Goal: Information Seeking & Learning: Learn about a topic

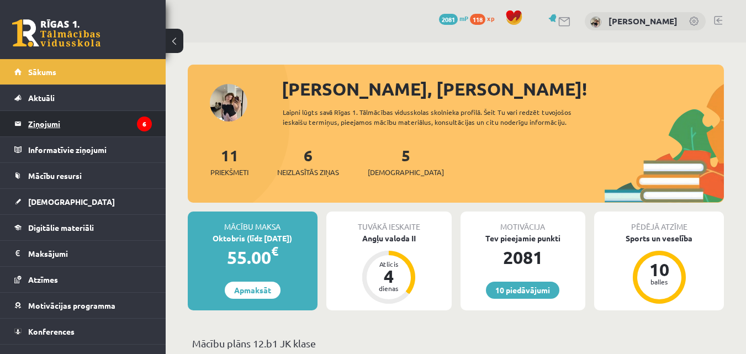
click at [120, 126] on legend "Ziņojumi 6" at bounding box center [90, 123] width 124 height 25
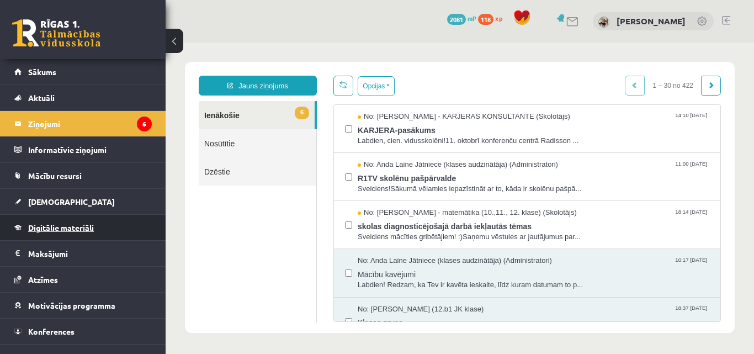
click at [87, 224] on span "Digitālie materiāli" at bounding box center [61, 228] width 66 height 10
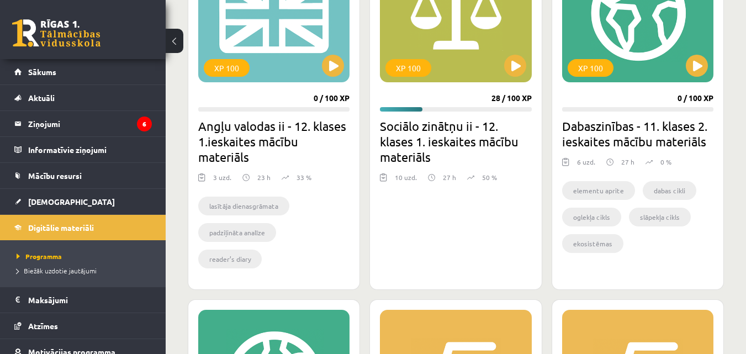
scroll to position [1712, 0]
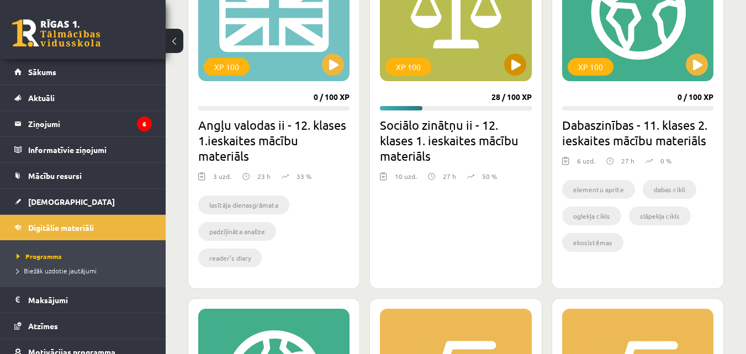
click at [484, 60] on div "XP 100" at bounding box center [455, 12] width 151 height 138
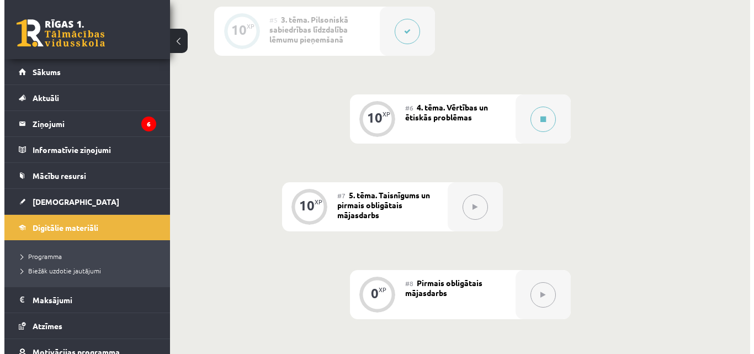
scroll to position [663, 0]
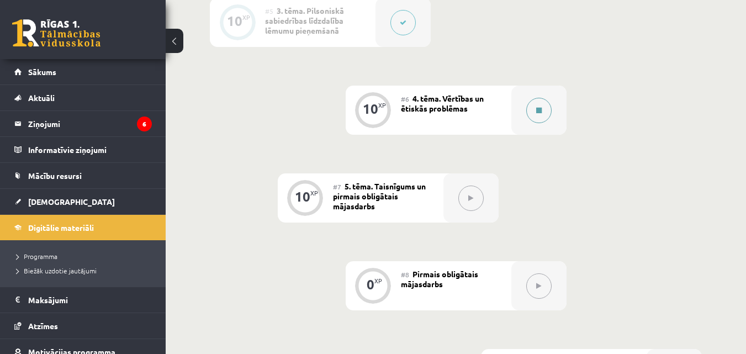
click at [537, 111] on icon at bounding box center [539, 110] width 6 height 7
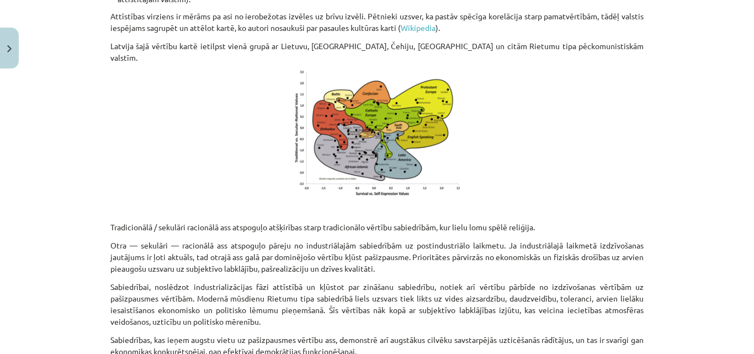
scroll to position [387, 0]
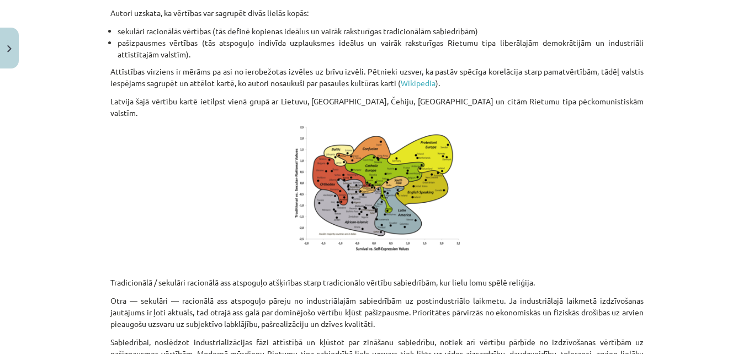
click at [378, 162] on img at bounding box center [377, 188] width 166 height 126
click at [386, 192] on img at bounding box center [377, 188] width 166 height 126
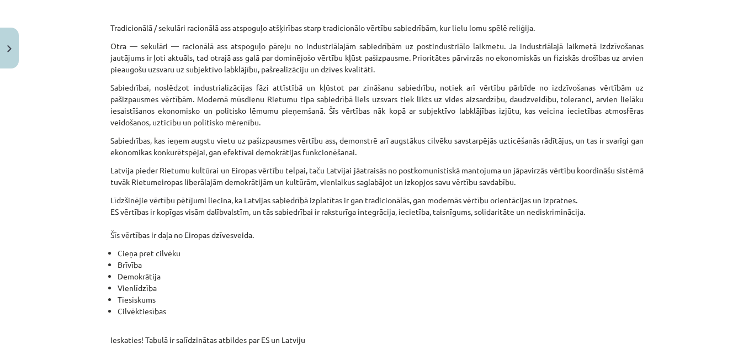
scroll to position [622, 0]
